Goal: Transaction & Acquisition: Purchase product/service

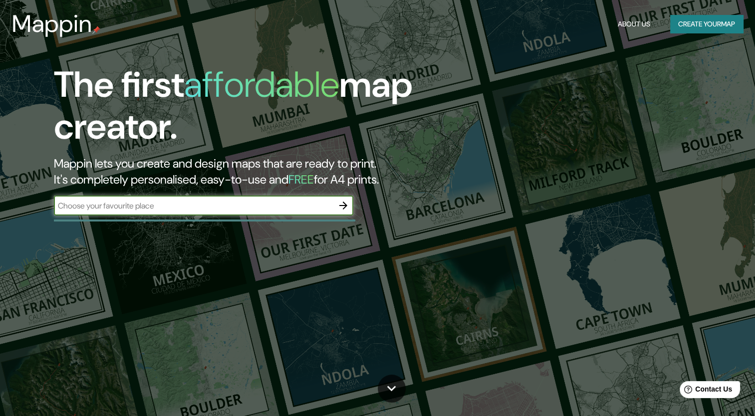
click at [672, 26] on button "Create your map" at bounding box center [706, 24] width 73 height 18
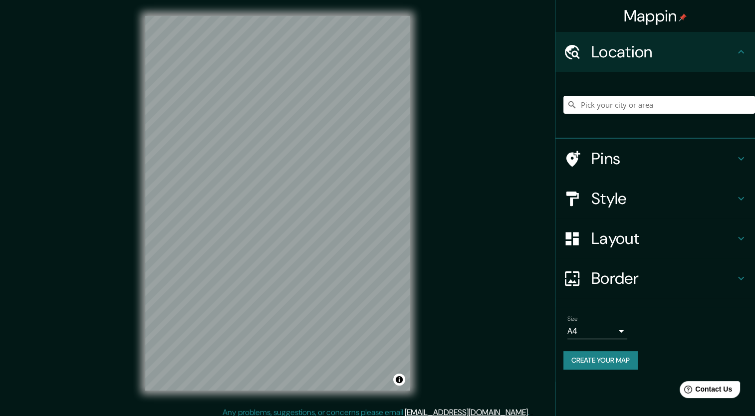
click at [604, 114] on div at bounding box center [659, 105] width 192 height 50
click at [612, 101] on input "Pick your city or area" at bounding box center [659, 105] width 192 height 18
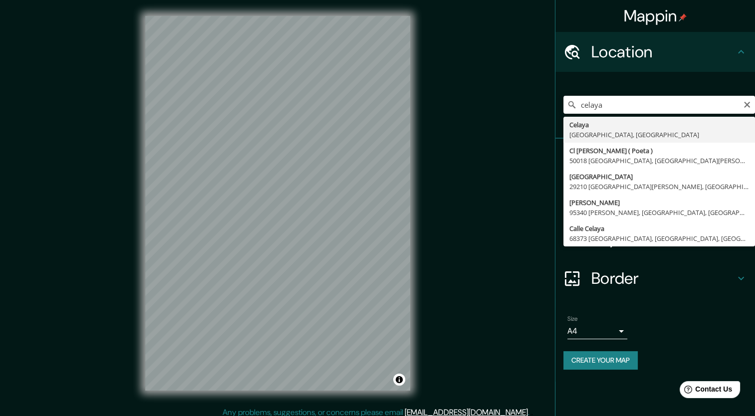
type input "[GEOGRAPHIC_DATA], [GEOGRAPHIC_DATA], [GEOGRAPHIC_DATA]"
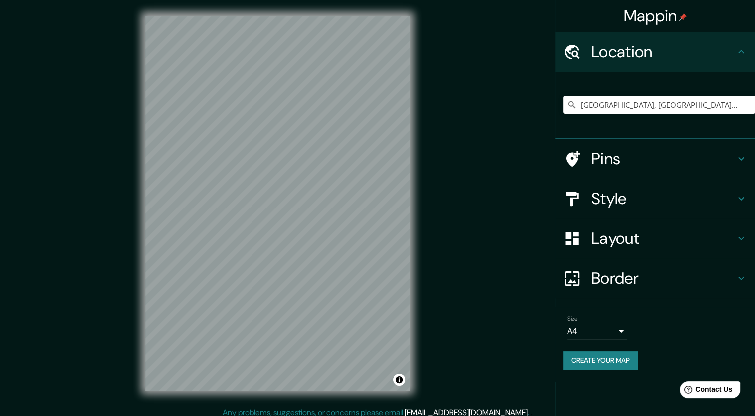
click at [627, 282] on h4 "Border" at bounding box center [663, 278] width 144 height 20
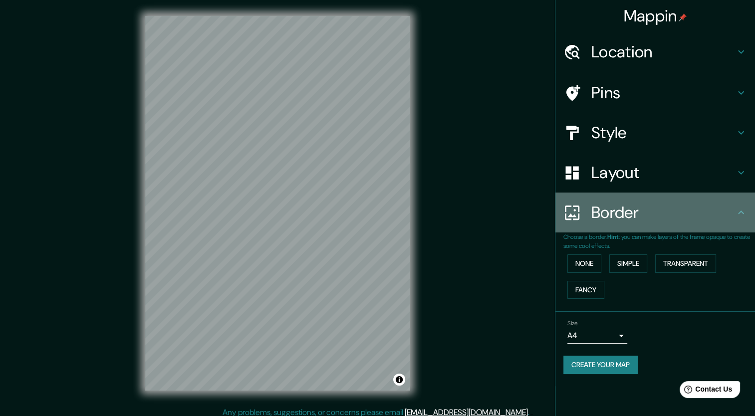
click at [645, 214] on h4 "Border" at bounding box center [663, 212] width 144 height 20
click at [743, 222] on div "Border" at bounding box center [654, 213] width 199 height 40
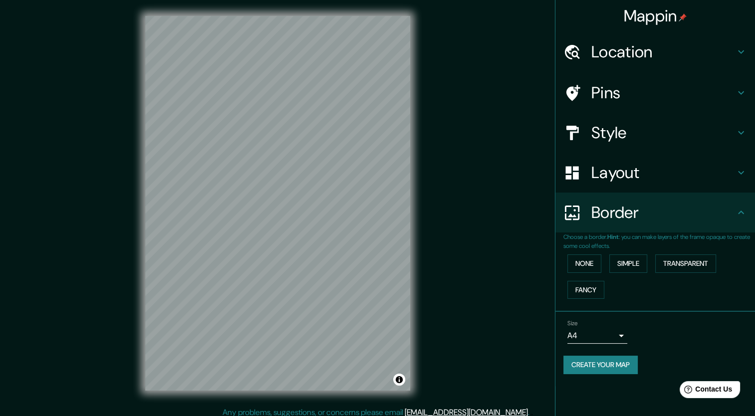
click at [742, 174] on icon at bounding box center [741, 173] width 12 height 12
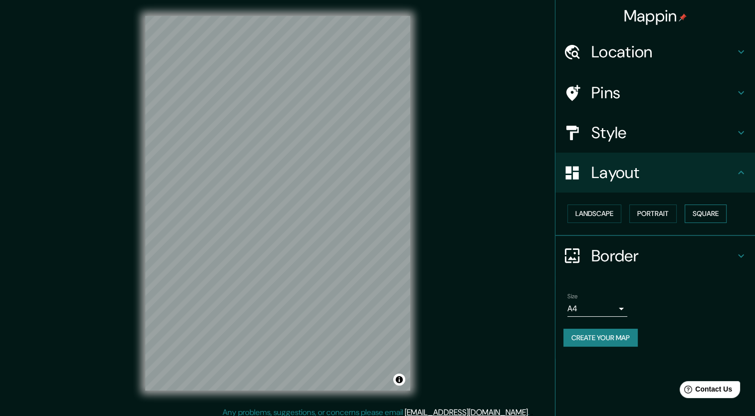
click at [708, 220] on button "Square" at bounding box center [705, 213] width 42 height 18
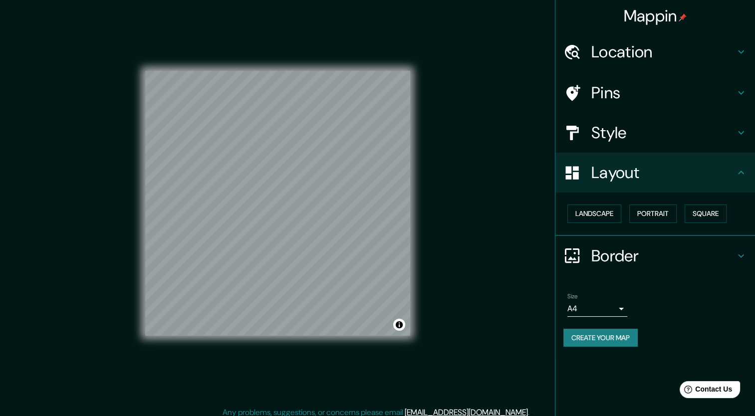
click at [421, 228] on div "© Mapbox © OpenStreetMap Improve this map" at bounding box center [277, 203] width 297 height 406
